Goal: Use online tool/utility: Utilize a website feature to perform a specific function

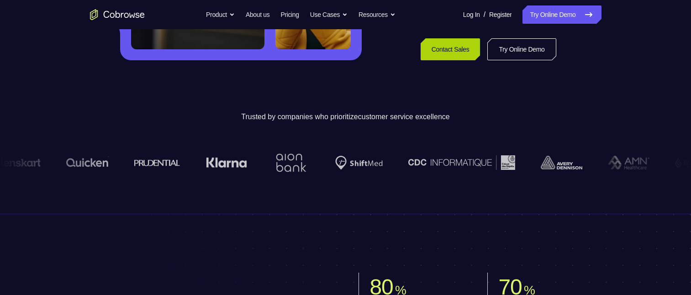
scroll to position [250, 0]
click at [533, 48] on link "Try Online Demo" at bounding box center [521, 49] width 69 height 22
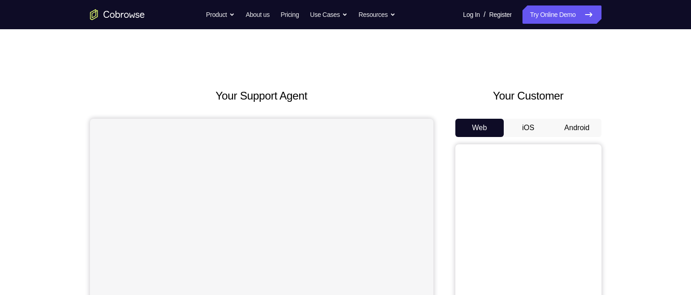
click at [585, 128] on button "Android" at bounding box center [577, 128] width 49 height 18
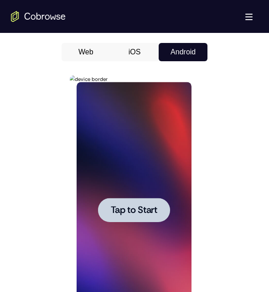
scroll to position [464, 0]
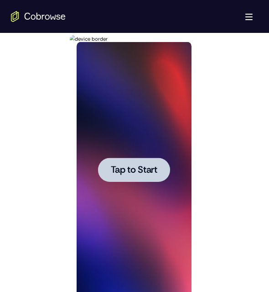
click at [138, 169] on span "Tap to Start" at bounding box center [134, 169] width 47 height 9
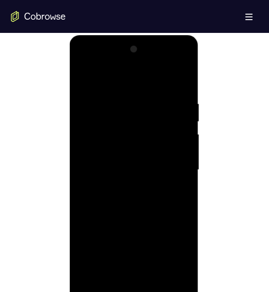
scroll to position [490, 0]
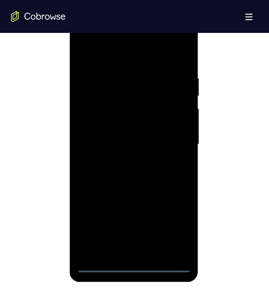
click at [130, 266] on div at bounding box center [133, 144] width 115 height 256
click at [181, 227] on div at bounding box center [133, 144] width 115 height 256
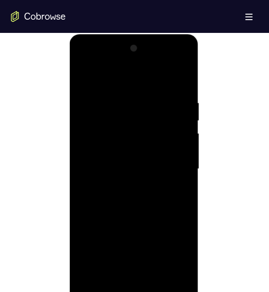
click at [141, 76] on div at bounding box center [133, 169] width 115 height 256
click at [167, 167] on div at bounding box center [133, 169] width 115 height 256
click at [128, 186] on div at bounding box center [133, 169] width 115 height 256
click at [128, 159] on div at bounding box center [133, 169] width 115 height 256
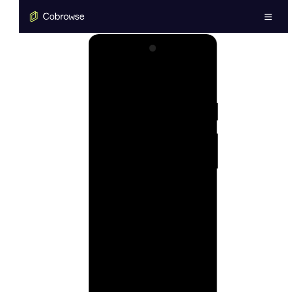
scroll to position [480, 0]
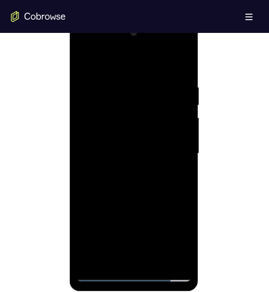
click at [99, 133] on div at bounding box center [133, 154] width 115 height 256
drag, startPoint x: 97, startPoint y: 134, endPoint x: 92, endPoint y: 132, distance: 4.9
click at [93, 132] on div at bounding box center [133, 154] width 115 height 256
click at [92, 132] on div at bounding box center [133, 154] width 115 height 256
click at [181, 133] on div at bounding box center [133, 154] width 115 height 256
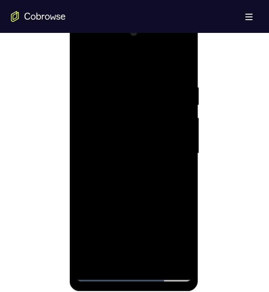
click at [179, 133] on div at bounding box center [133, 154] width 115 height 256
click at [135, 151] on div at bounding box center [133, 154] width 115 height 256
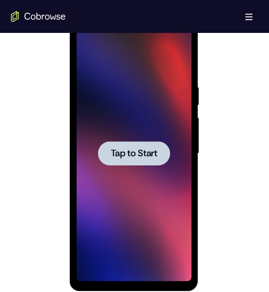
click at [126, 153] on span "Tap to Start" at bounding box center [134, 153] width 47 height 9
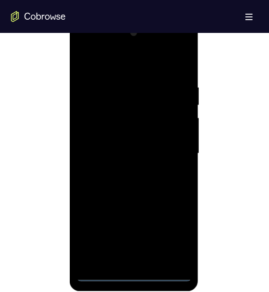
click at [135, 273] on div at bounding box center [133, 154] width 115 height 256
click at [174, 237] on div at bounding box center [133, 154] width 115 height 256
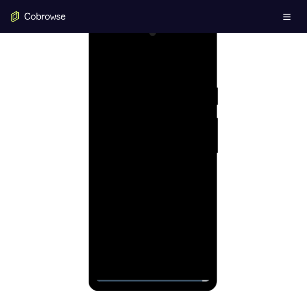
click at [150, 66] on div at bounding box center [152, 154] width 115 height 256
click at [192, 145] on div at bounding box center [152, 154] width 115 height 256
click at [153, 167] on div at bounding box center [152, 154] width 115 height 256
click at [120, 274] on div at bounding box center [152, 154] width 115 height 256
click at [139, 169] on div at bounding box center [152, 154] width 115 height 256
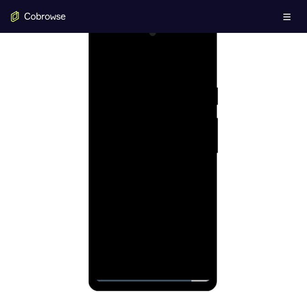
click at [137, 143] on div at bounding box center [152, 154] width 115 height 256
click at [111, 132] on div at bounding box center [152, 154] width 115 height 256
click at [147, 151] on div at bounding box center [152, 154] width 115 height 256
drag, startPoint x: 152, startPoint y: 175, endPoint x: 150, endPoint y: 181, distance: 5.8
click at [151, 175] on div at bounding box center [152, 154] width 115 height 256
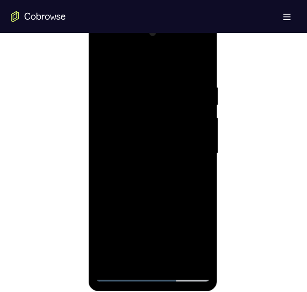
click at [144, 140] on div at bounding box center [152, 154] width 115 height 256
click at [144, 162] on div at bounding box center [152, 154] width 115 height 256
click at [129, 143] on div at bounding box center [152, 154] width 115 height 256
click at [128, 143] on div at bounding box center [152, 154] width 115 height 256
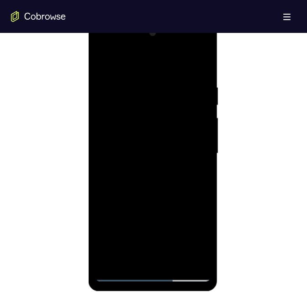
drag, startPoint x: 200, startPoint y: 36, endPoint x: 199, endPoint y: 79, distance: 43.4
click at [199, 79] on div at bounding box center [152, 154] width 115 height 256
drag, startPoint x: 46, startPoint y: 129, endPoint x: 2, endPoint y: 111, distance: 46.9
click at [46, 129] on div at bounding box center [153, 152] width 285 height 281
click at [40, 126] on div at bounding box center [153, 152] width 285 height 281
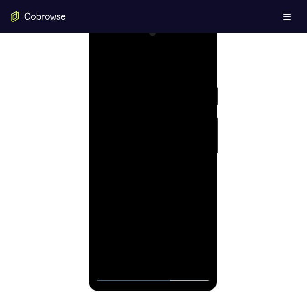
drag, startPoint x: 154, startPoint y: 209, endPoint x: 171, endPoint y: 115, distance: 95.1
click at [171, 115] on div at bounding box center [152, 154] width 115 height 256
click at [147, 206] on div at bounding box center [152, 154] width 115 height 256
click at [119, 273] on div at bounding box center [152, 154] width 115 height 256
click at [135, 144] on div at bounding box center [152, 154] width 115 height 256
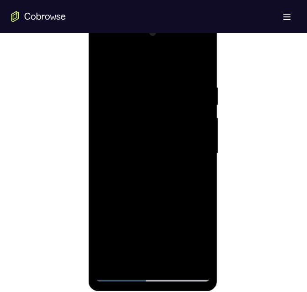
click at [148, 151] on div at bounding box center [152, 154] width 115 height 256
click at [143, 190] on div at bounding box center [152, 154] width 115 height 256
click at [109, 147] on div at bounding box center [152, 154] width 115 height 256
click at [105, 115] on div at bounding box center [152, 154] width 115 height 256
click at [106, 111] on div at bounding box center [152, 154] width 115 height 256
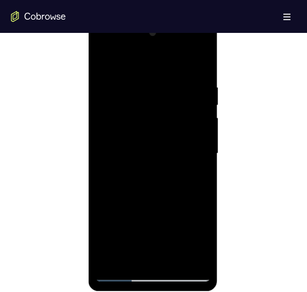
click at [126, 112] on div at bounding box center [152, 154] width 115 height 256
click at [126, 115] on div at bounding box center [152, 154] width 115 height 256
click at [149, 119] on div at bounding box center [152, 154] width 115 height 256
click at [107, 115] on div at bounding box center [152, 154] width 115 height 256
click at [152, 150] on div at bounding box center [152, 154] width 115 height 256
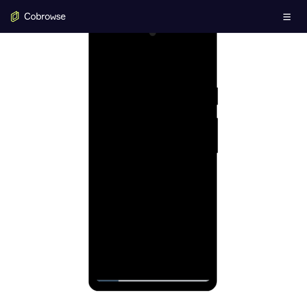
click at [138, 188] on div at bounding box center [152, 154] width 115 height 256
click at [198, 163] on div at bounding box center [152, 154] width 115 height 256
click at [111, 115] on div at bounding box center [152, 154] width 115 height 256
click at [143, 152] on div at bounding box center [152, 154] width 115 height 256
click at [149, 181] on div at bounding box center [152, 154] width 115 height 256
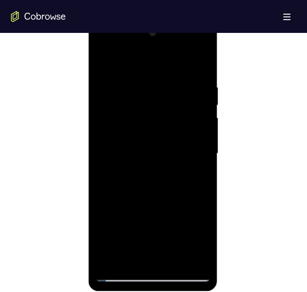
click at [143, 207] on div at bounding box center [152, 154] width 115 height 256
click at [136, 149] on div at bounding box center [152, 154] width 115 height 256
click at [149, 99] on div at bounding box center [152, 154] width 115 height 256
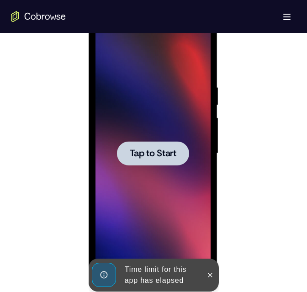
scroll to position [502, 0]
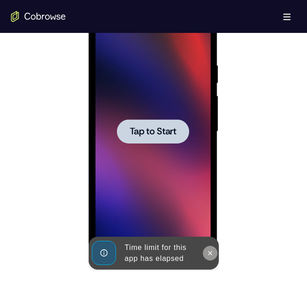
click at [208, 254] on icon at bounding box center [209, 252] width 7 height 7
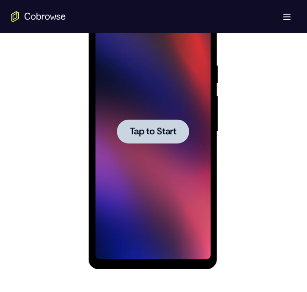
click at [152, 127] on span "Tap to Start" at bounding box center [152, 131] width 47 height 9
